Goal: Transaction & Acquisition: Purchase product/service

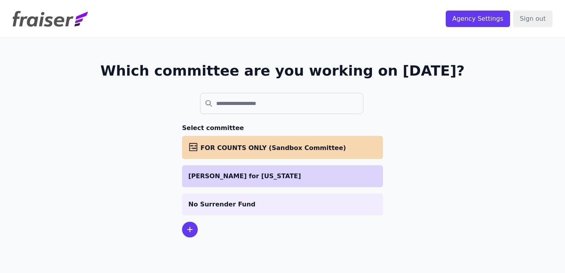
click at [305, 167] on li "[PERSON_NAME] for [US_STATE]" at bounding box center [282, 176] width 201 height 22
click at [279, 173] on p "[PERSON_NAME] for [US_STATE]" at bounding box center [282, 176] width 188 height 9
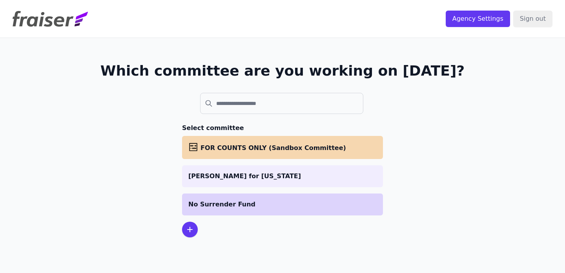
click at [281, 202] on p "No Surrender Fund" at bounding box center [282, 204] width 188 height 9
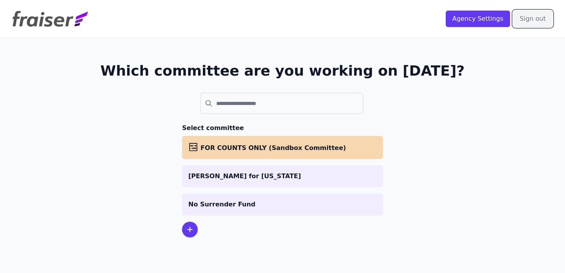
click at [527, 21] on input "Sign out" at bounding box center [532, 19] width 39 height 16
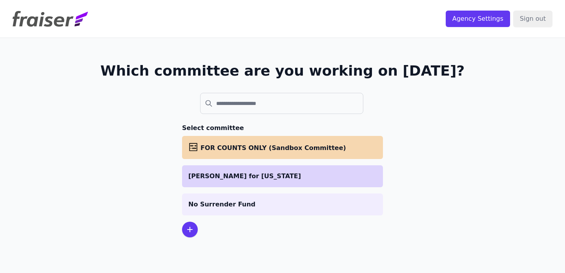
click at [289, 180] on p "[PERSON_NAME] for [US_STATE]" at bounding box center [282, 176] width 188 height 9
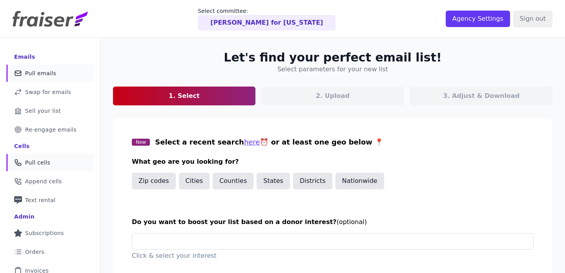
click at [45, 161] on span "Pull cells" at bounding box center [37, 163] width 25 height 8
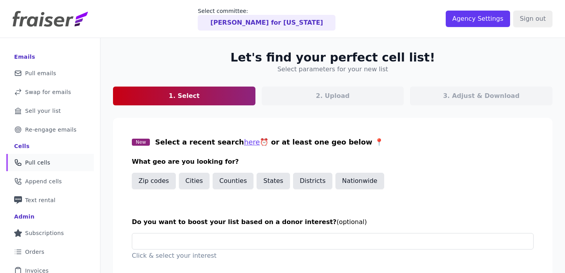
scroll to position [63, 0]
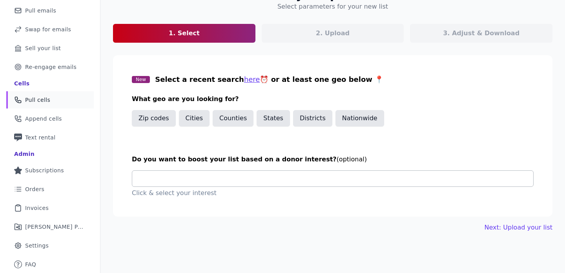
click at [275, 180] on input "text" at bounding box center [335, 179] width 394 height 16
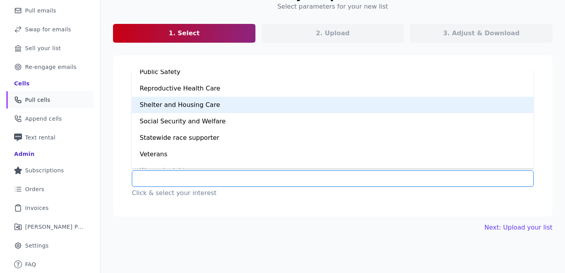
scroll to position [518, 0]
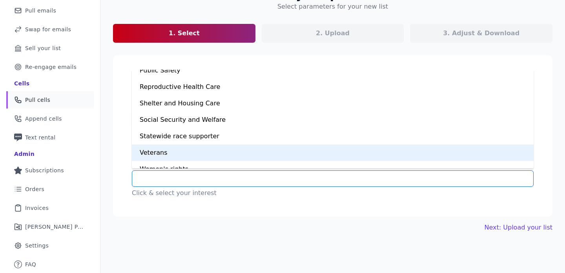
click at [250, 153] on div "Veterans" at bounding box center [333, 153] width 402 height 16
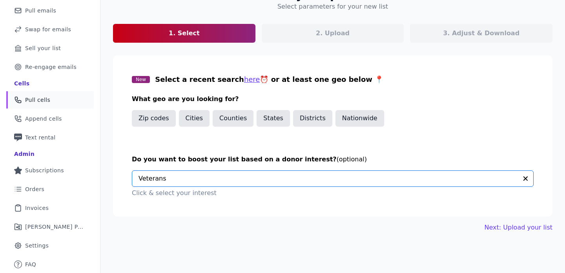
click at [523, 219] on div "Let's find your perfect cell list! Select parameters for your new list 1. Selec…" at bounding box center [332, 110] width 464 height 270
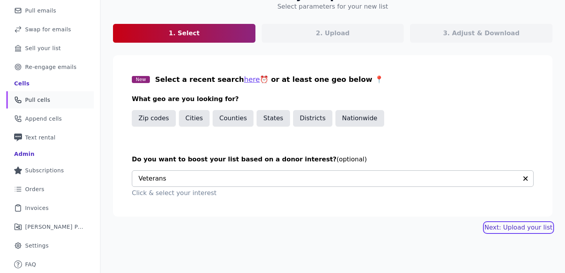
click at [523, 225] on button "Next: Upload your list" at bounding box center [518, 227] width 68 height 9
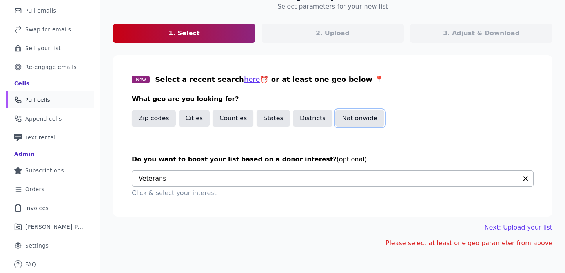
click at [344, 120] on button "Nationwide" at bounding box center [359, 118] width 49 height 16
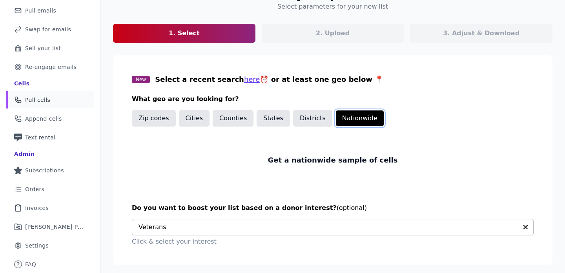
scroll to position [83, 0]
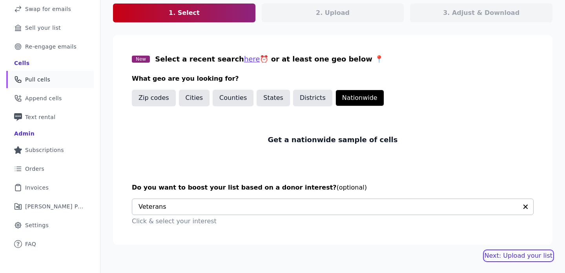
click at [520, 254] on link "Next: Upload your list" at bounding box center [518, 255] width 68 height 9
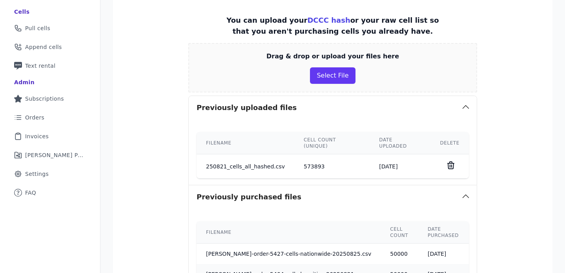
scroll to position [252, 0]
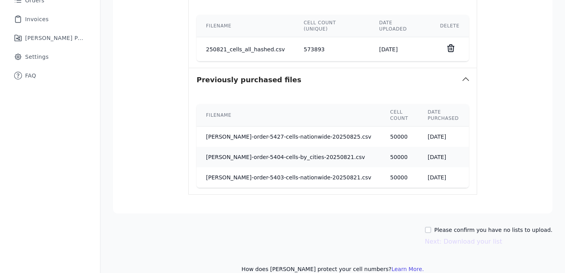
click at [458, 226] on label "Please confirm you have no lists to upload." at bounding box center [493, 230] width 118 height 8
click at [431, 227] on input "Please confirm you have no lists to upload." at bounding box center [428, 230] width 6 height 6
checkbox input "true"
click at [480, 237] on button "Next: Download your list" at bounding box center [463, 241] width 77 height 9
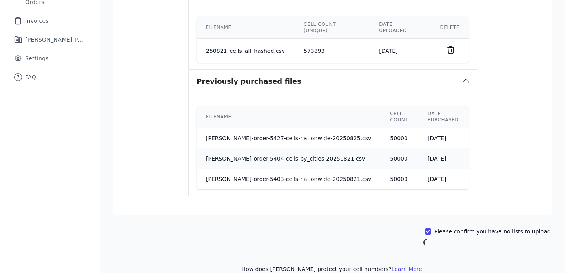
scroll to position [63, 0]
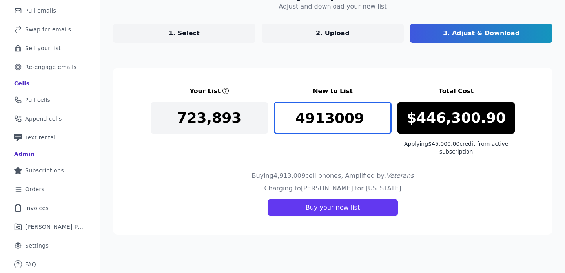
click at [365, 116] on input "4913009" at bounding box center [332, 117] width 117 height 31
click at [347, 116] on input "4913009" at bounding box center [332, 117] width 117 height 31
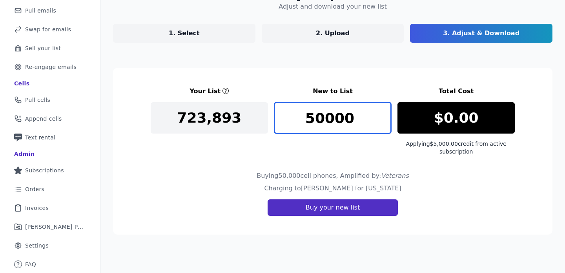
type input "50000"
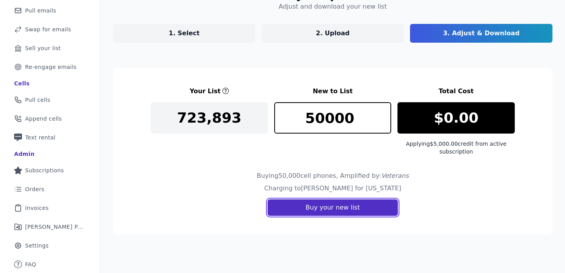
click at [328, 207] on button "Buy your new list" at bounding box center [332, 208] width 130 height 16
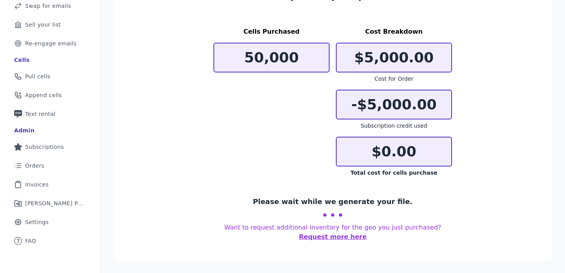
scroll to position [76, 0]
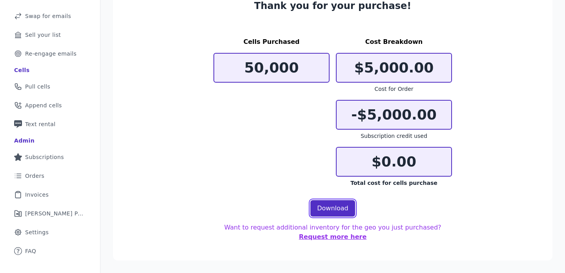
click at [343, 209] on link "Download" at bounding box center [332, 208] width 45 height 16
